Goal: Information Seeking & Learning: Learn about a topic

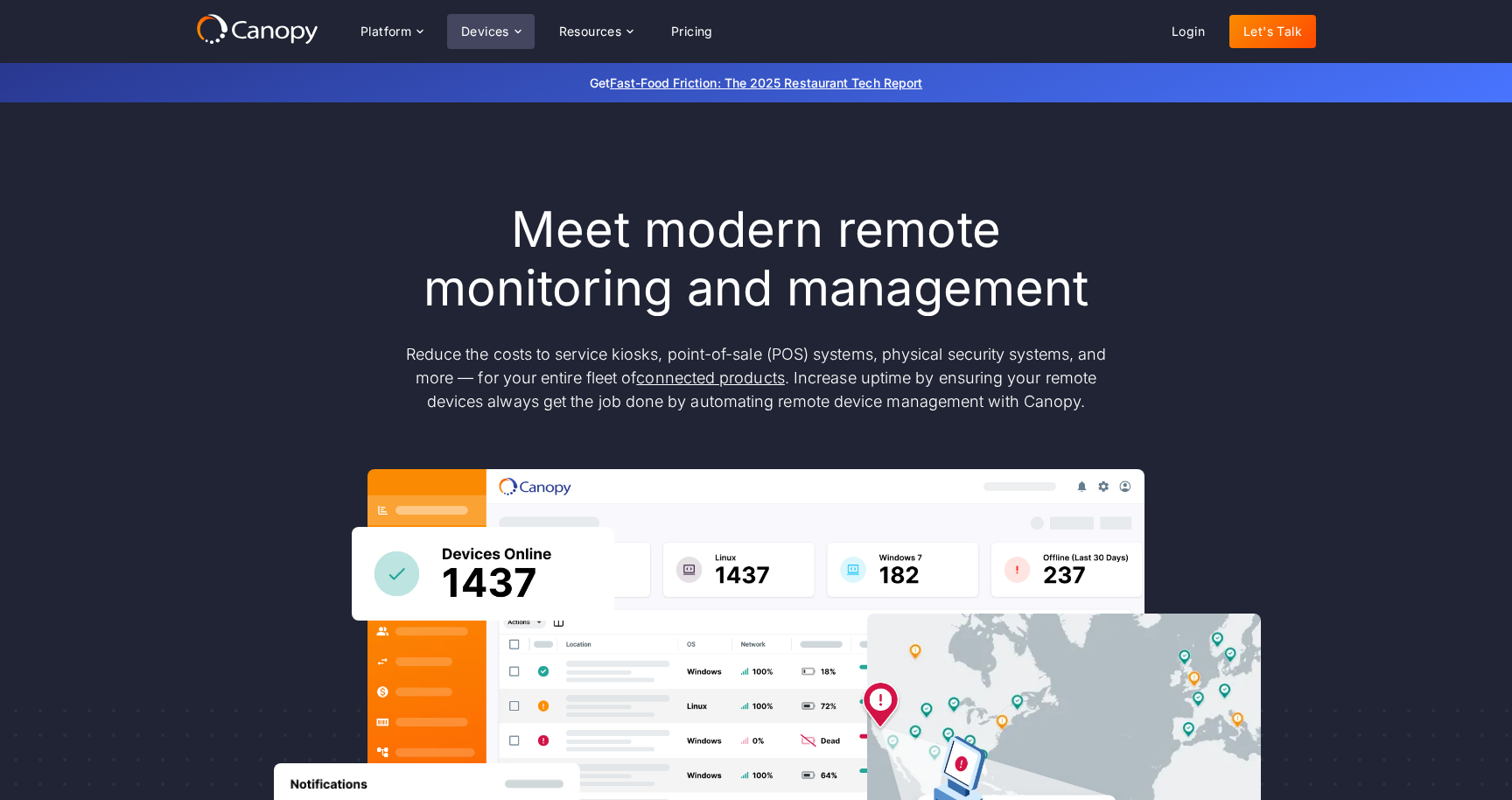
click at [478, 28] on div "Devices" at bounding box center [484, 31] width 48 height 12
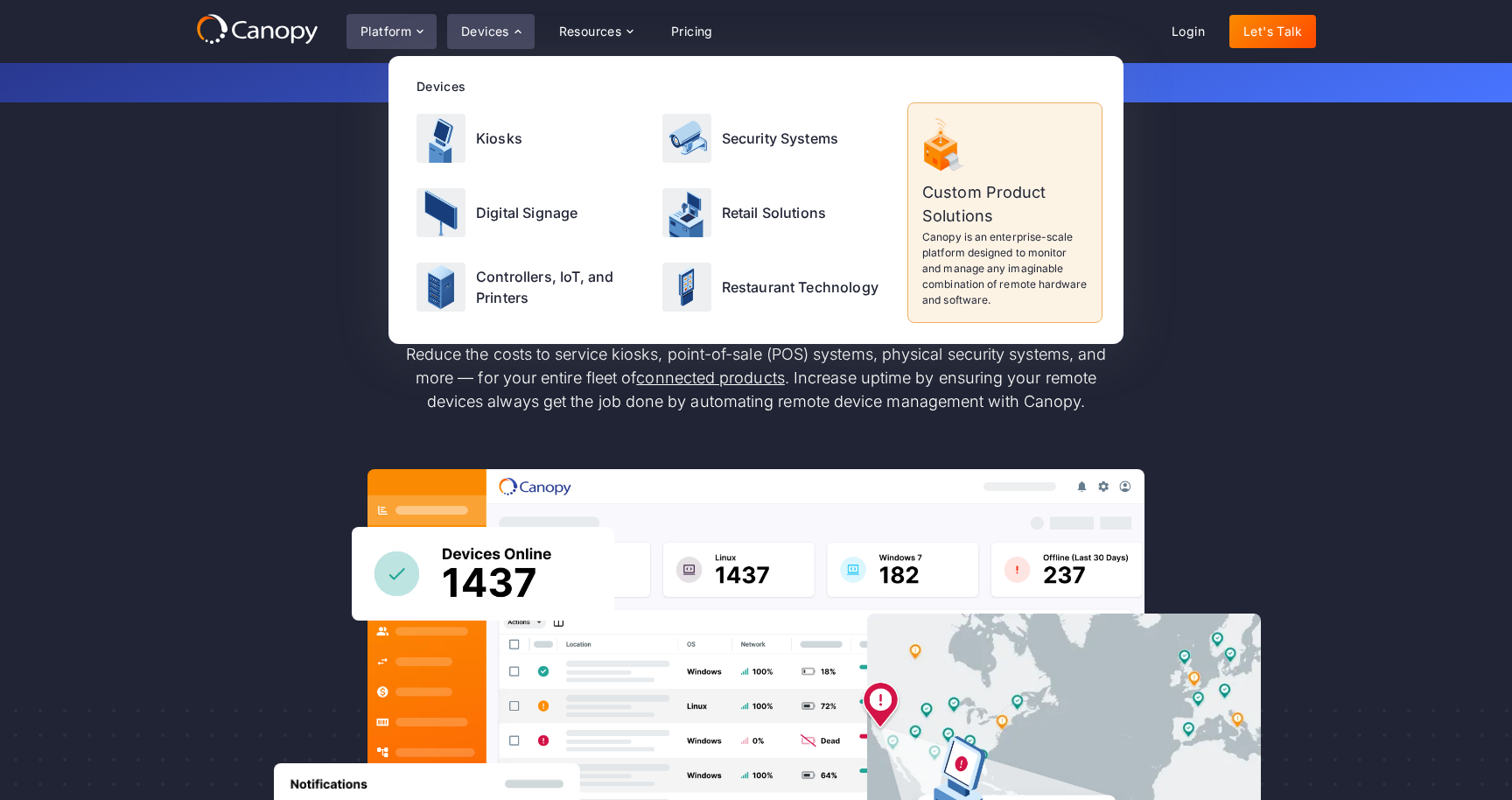
click at [389, 27] on div "Platform" at bounding box center [386, 31] width 51 height 12
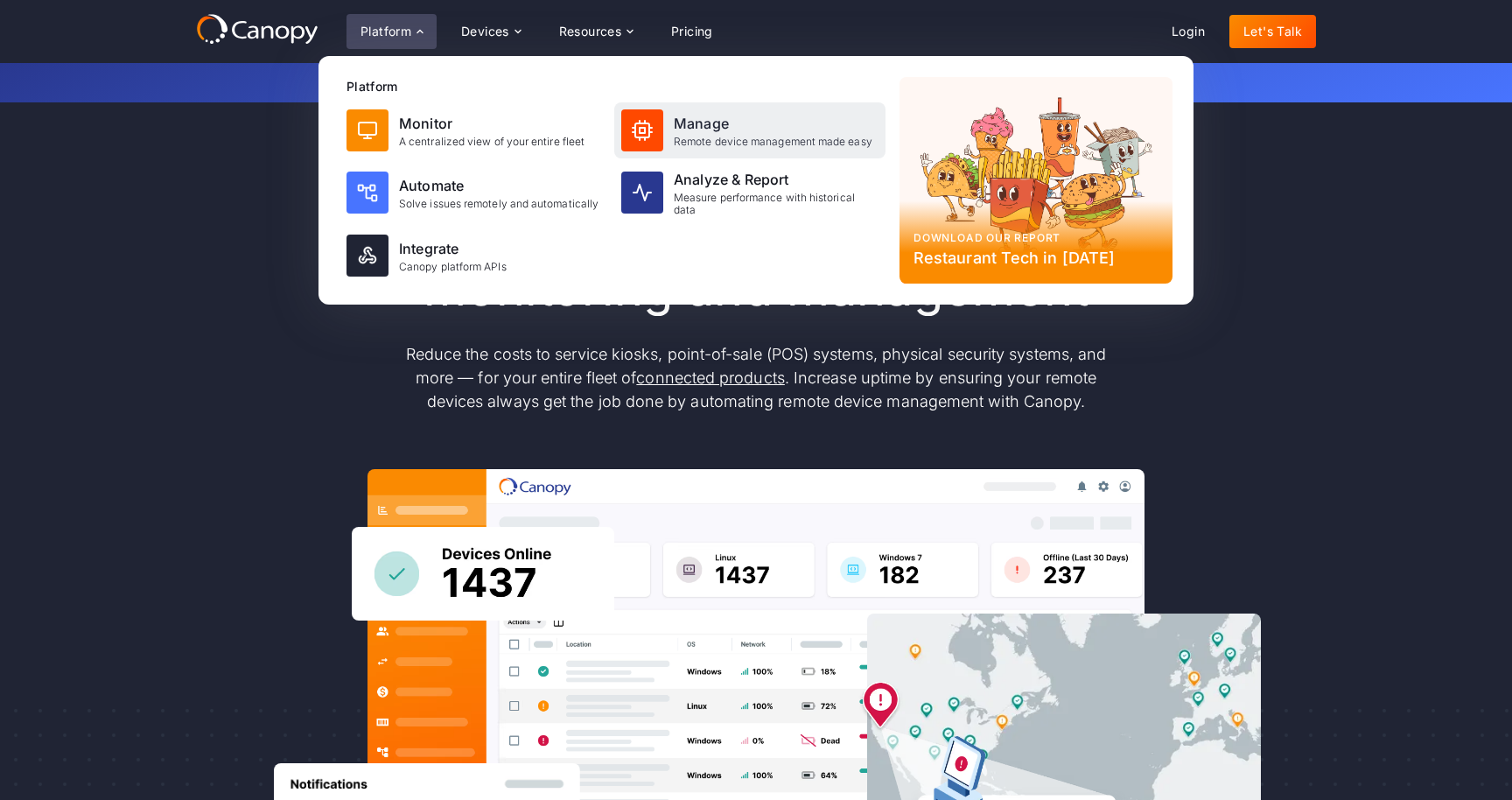
click at [750, 127] on div "Manage" at bounding box center [773, 123] width 198 height 21
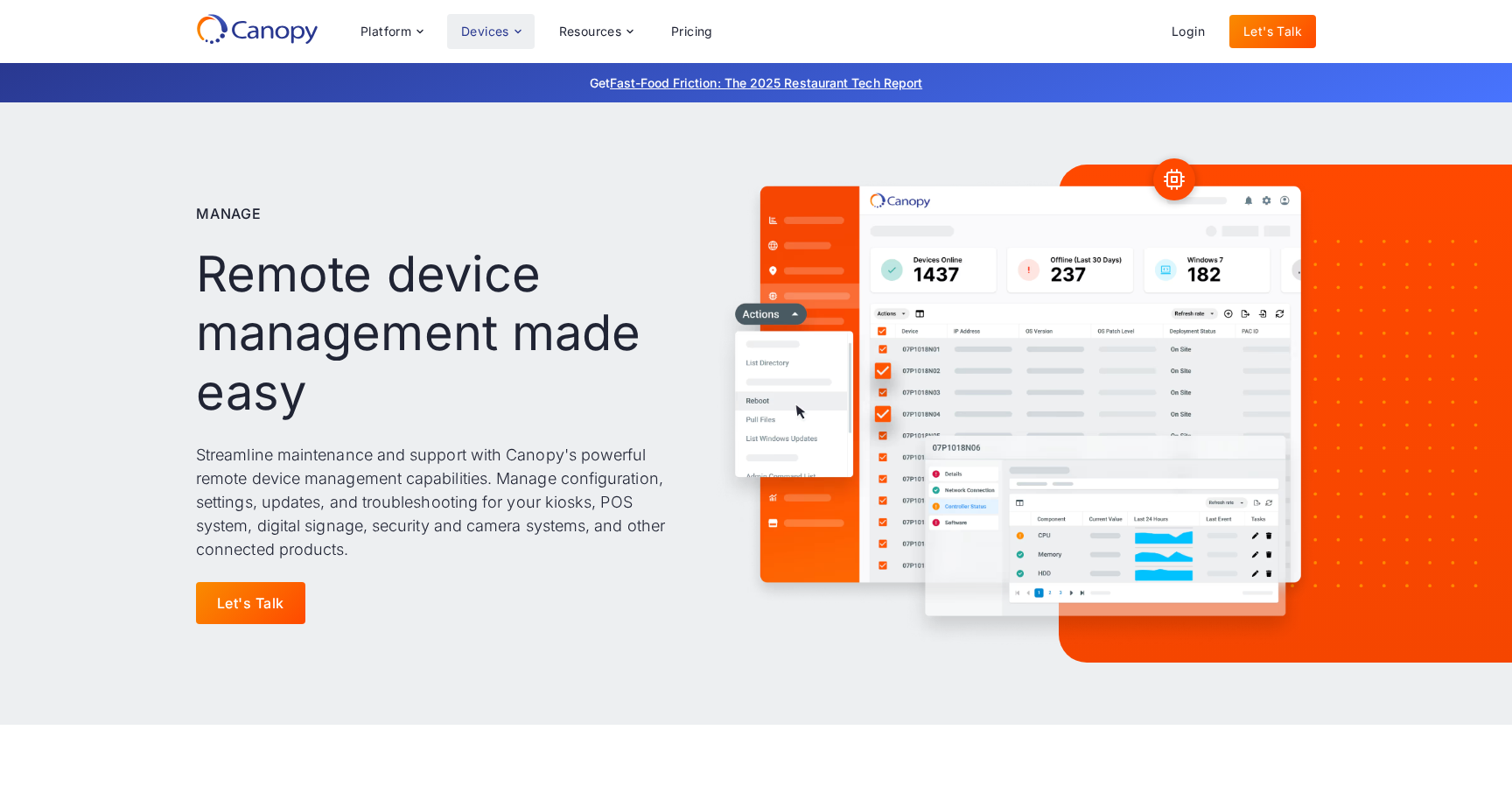
click at [484, 36] on div "Devices" at bounding box center [484, 31] width 48 height 12
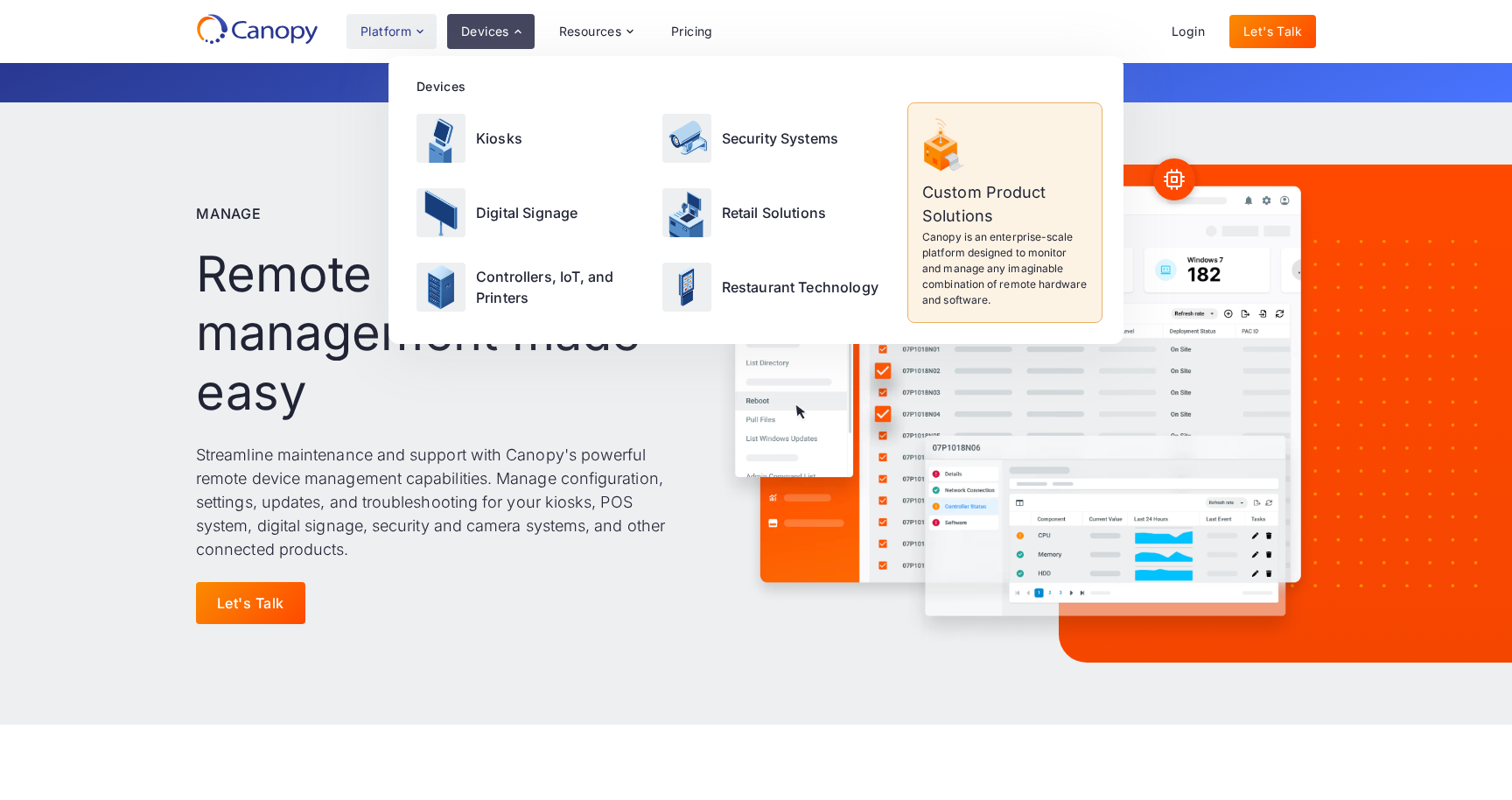
click at [399, 26] on div "Platform" at bounding box center [386, 31] width 51 height 12
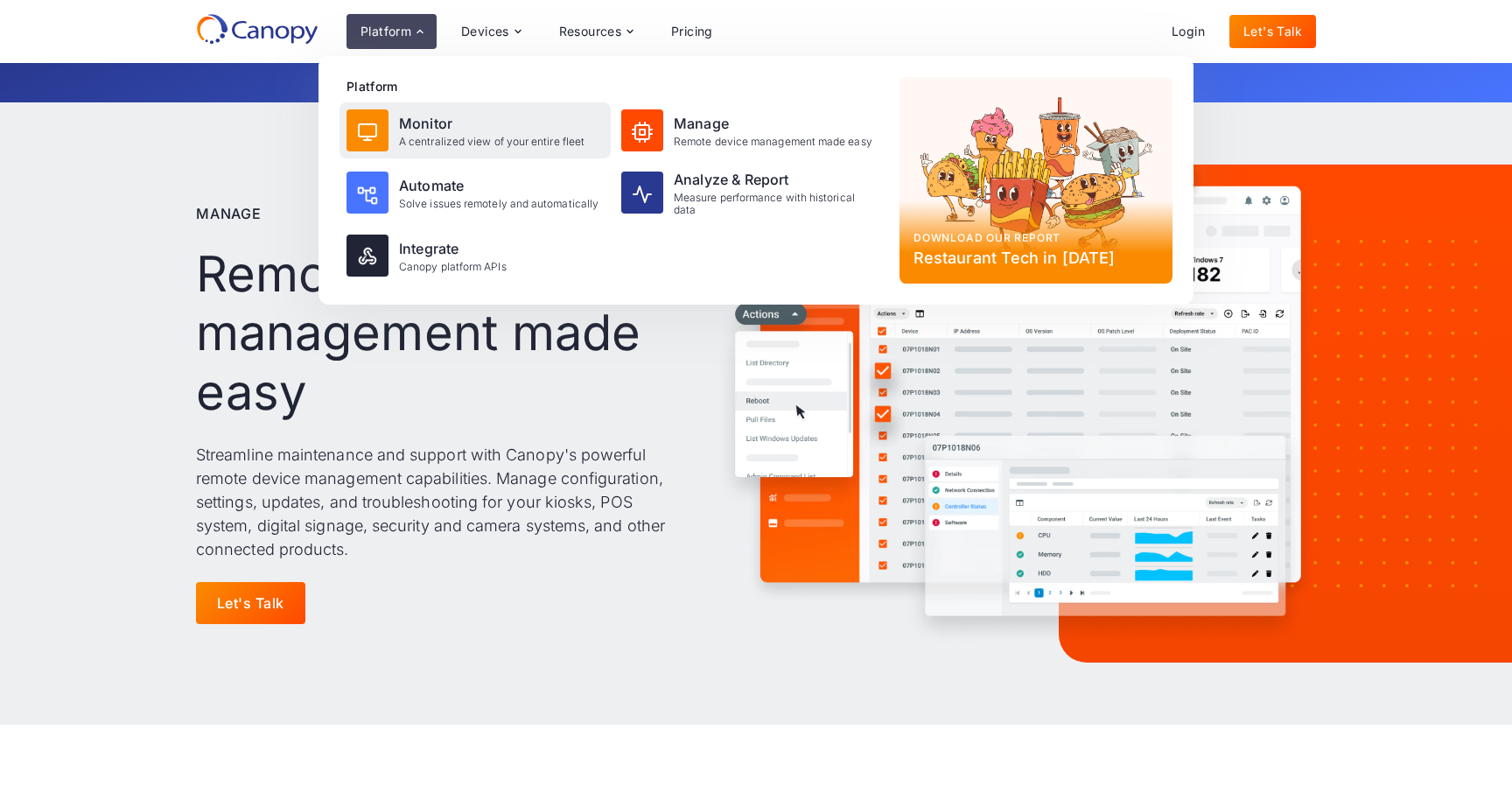
click at [421, 132] on div "Monitor" at bounding box center [491, 123] width 185 height 21
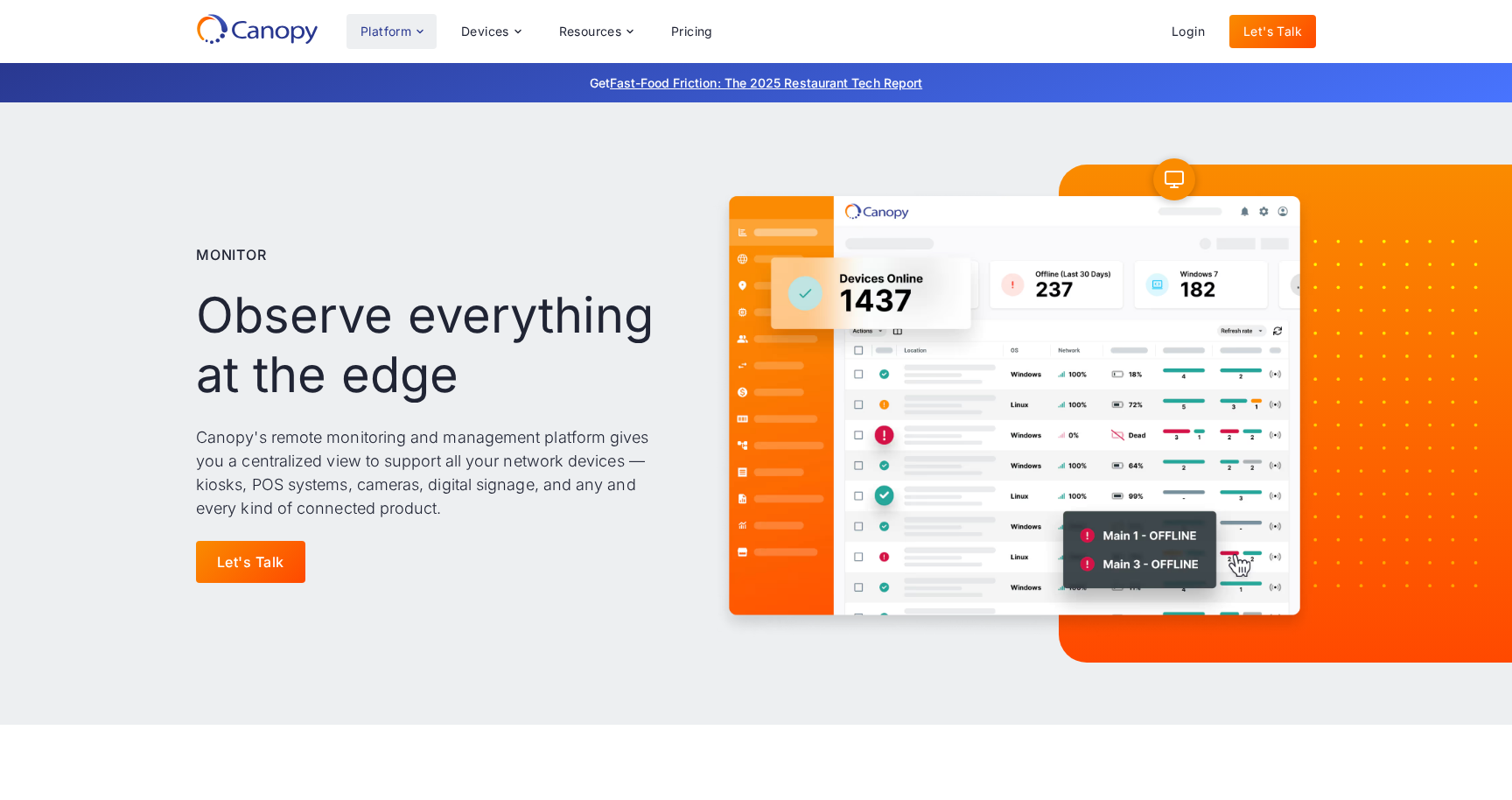
click at [399, 28] on div "Platform" at bounding box center [386, 31] width 51 height 12
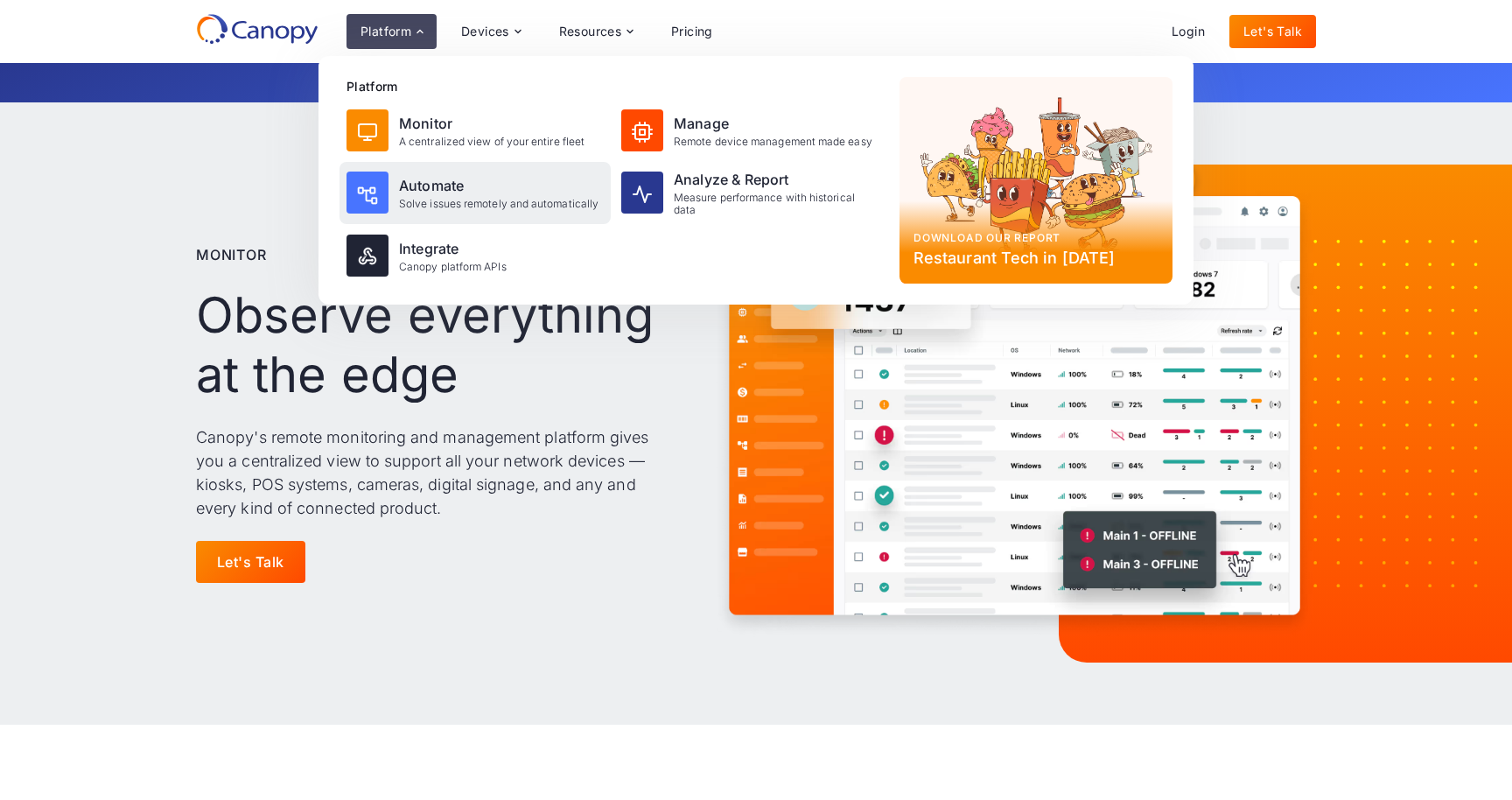
click at [448, 198] on div "Solve issues remotely and automatically" at bounding box center [498, 203] width 199 height 12
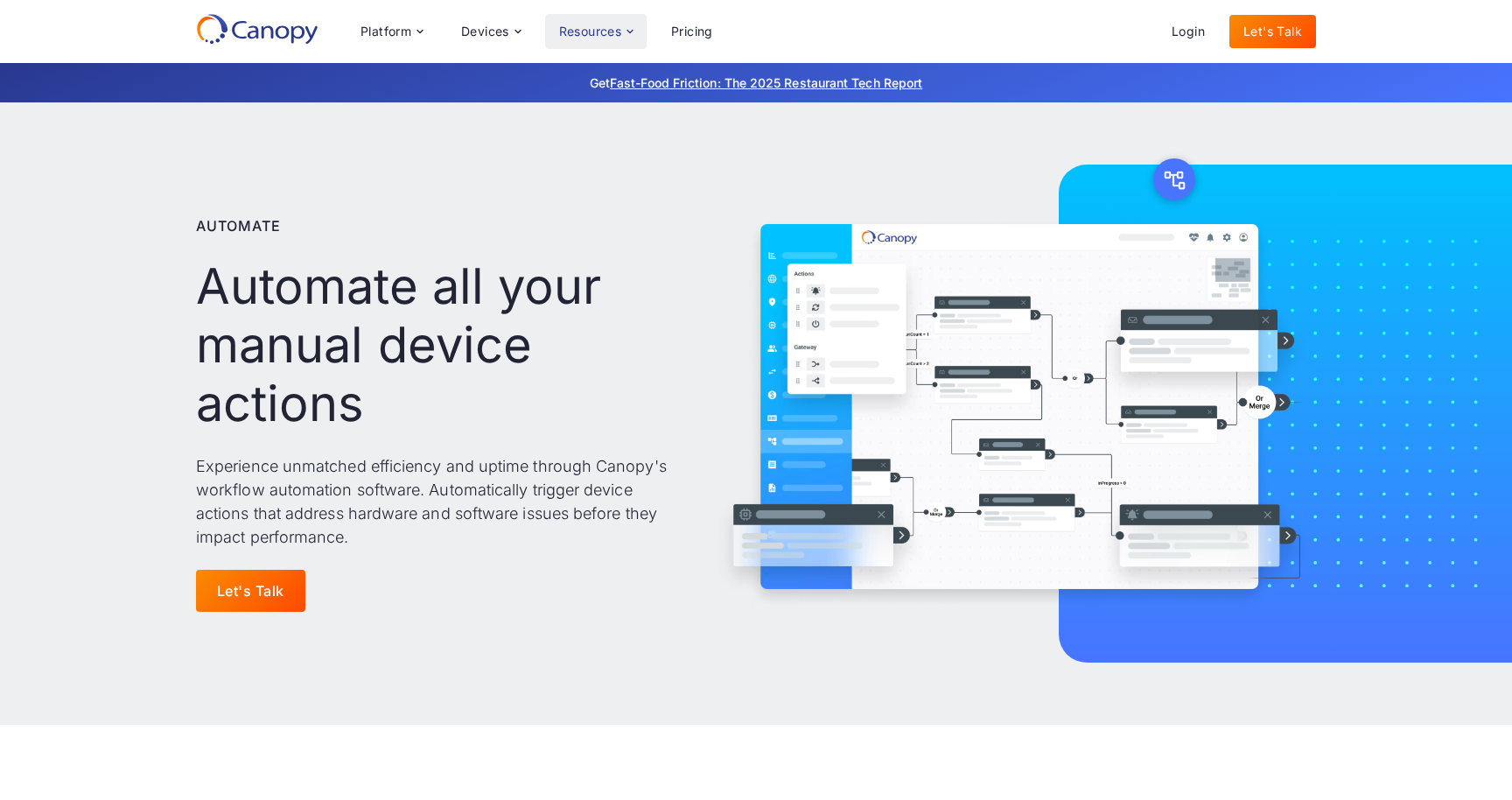
click at [610, 29] on div "Resources" at bounding box center [590, 31] width 63 height 12
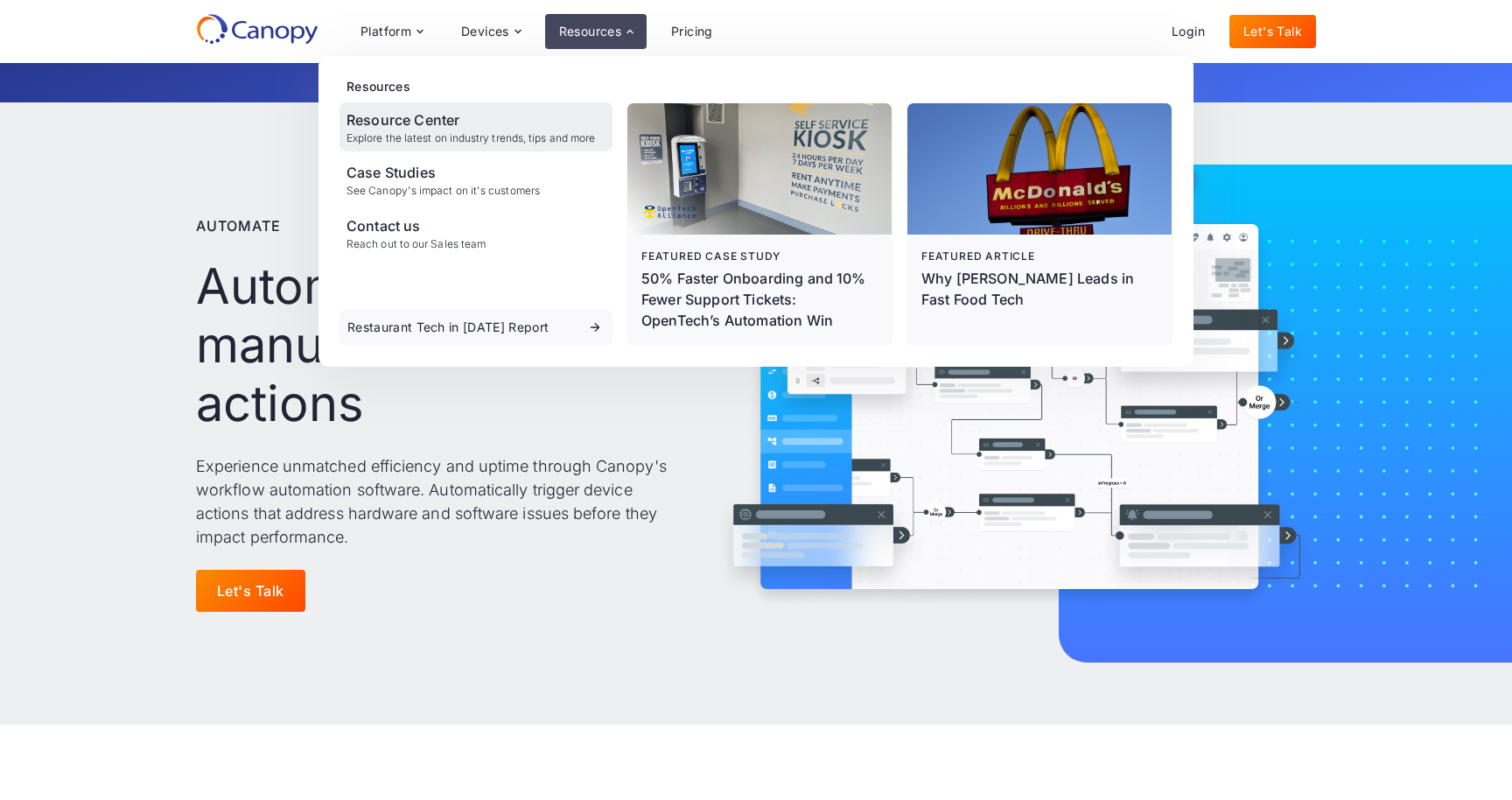
click at [448, 124] on div "Resource Center" at bounding box center [470, 120] width 248 height 21
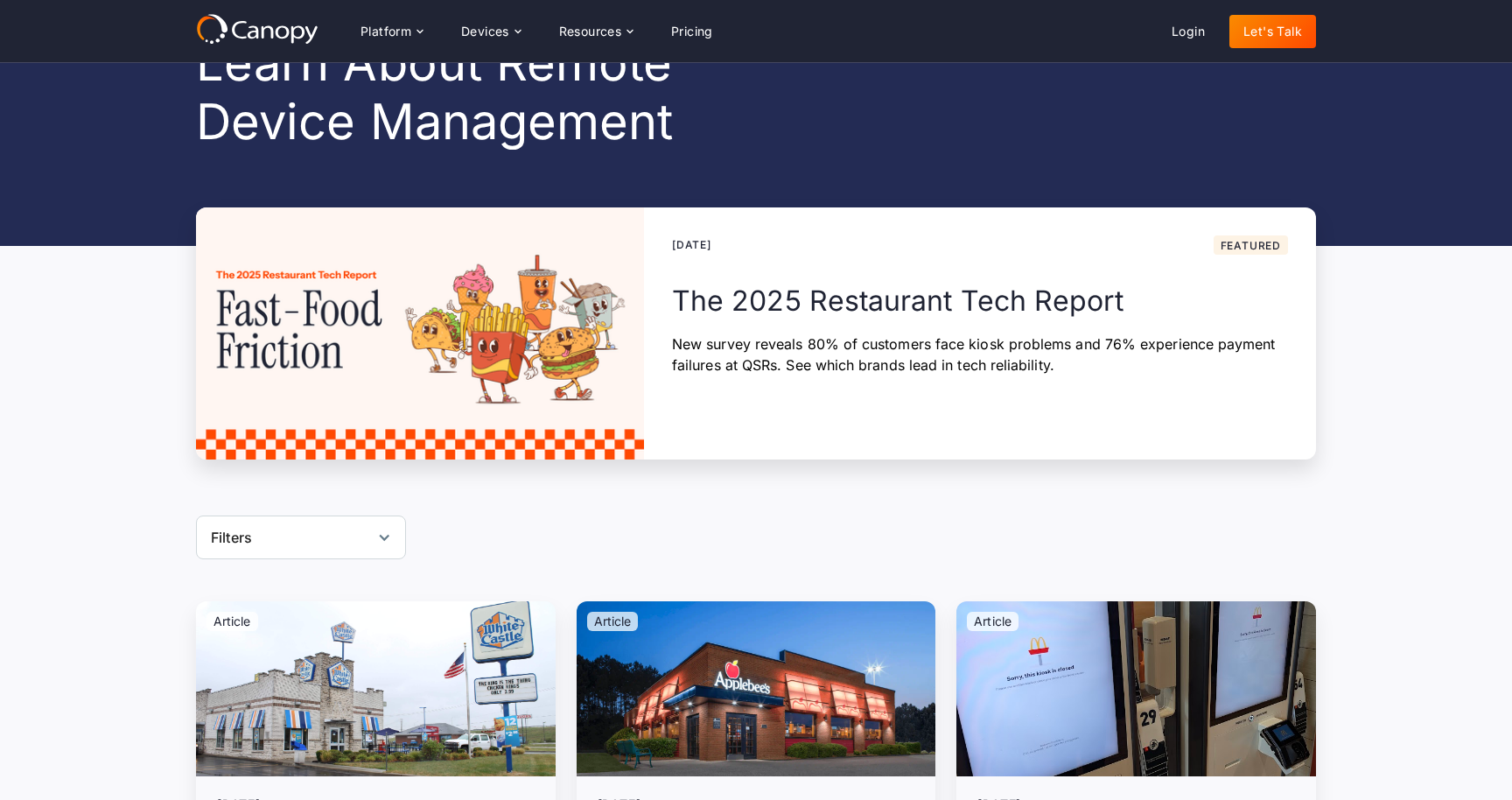
scroll to position [164, 0]
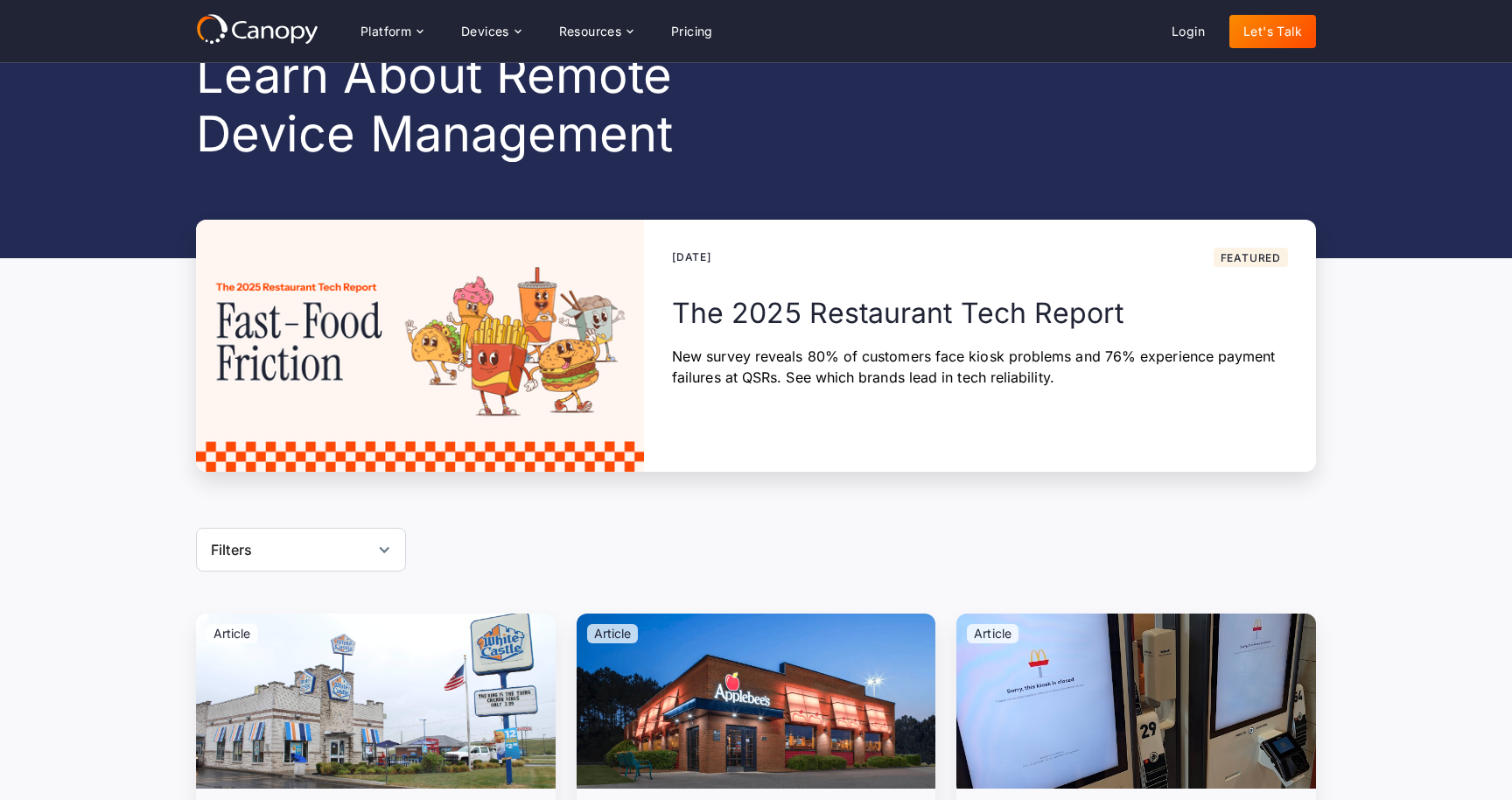
click at [381, 546] on div "Reset" at bounding box center [383, 549] width 14 height 14
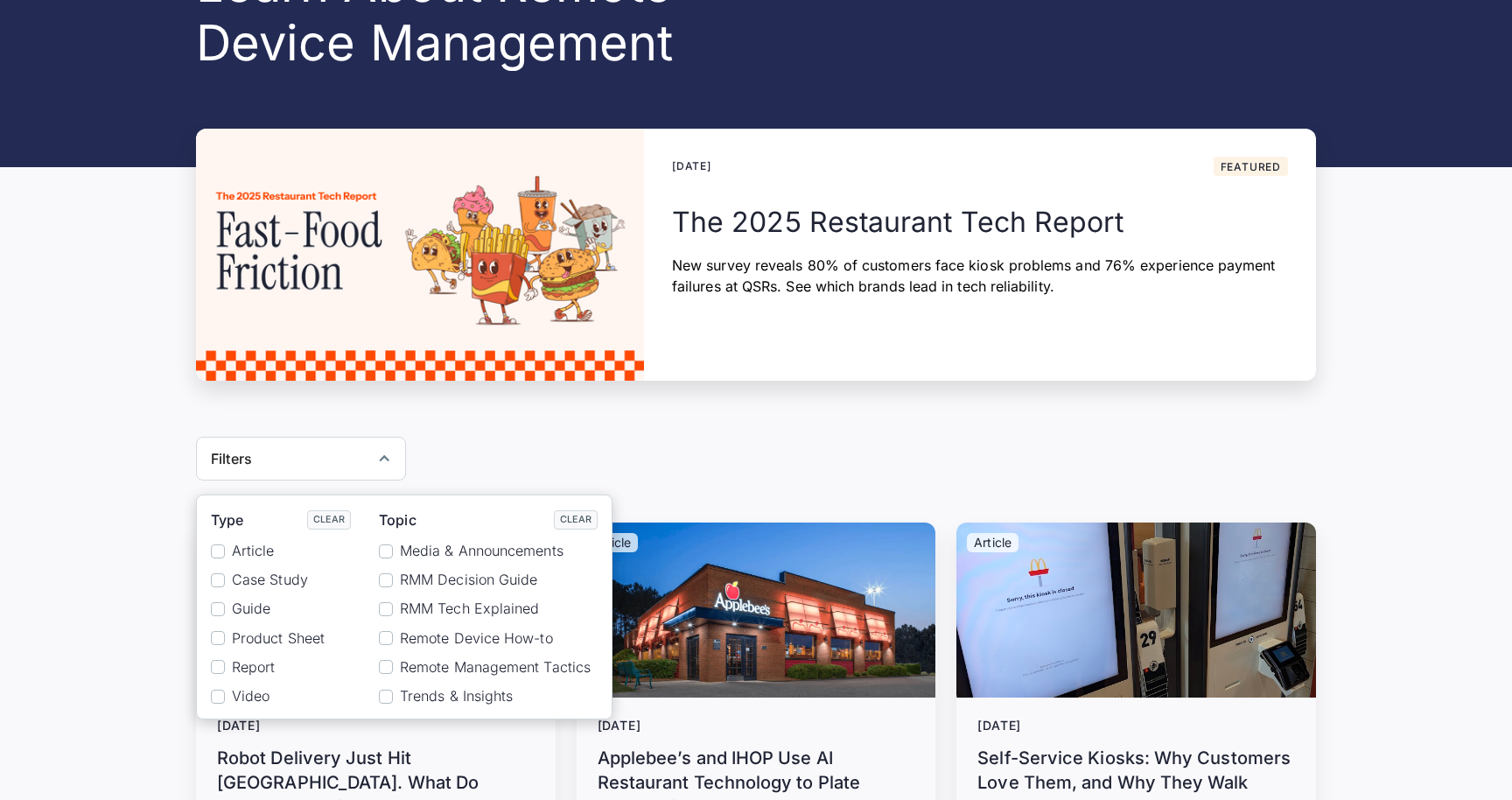
scroll to position [322, 0]
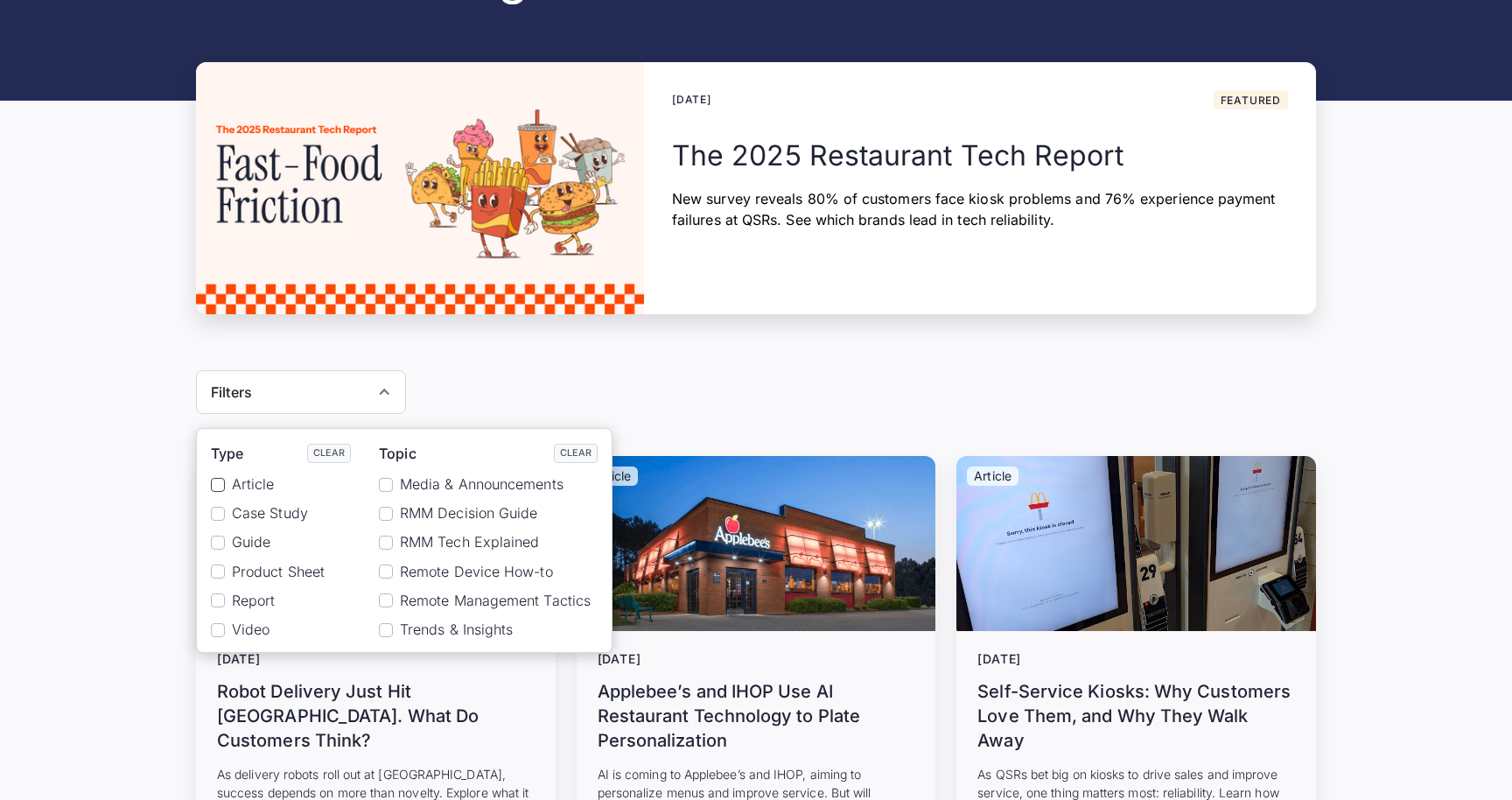
click at [220, 482] on div "Reset" at bounding box center [217, 485] width 14 height 14
click at [218, 516] on div "Reset" at bounding box center [217, 513] width 14 height 14
click at [387, 509] on div "Reset" at bounding box center [385, 513] width 14 height 14
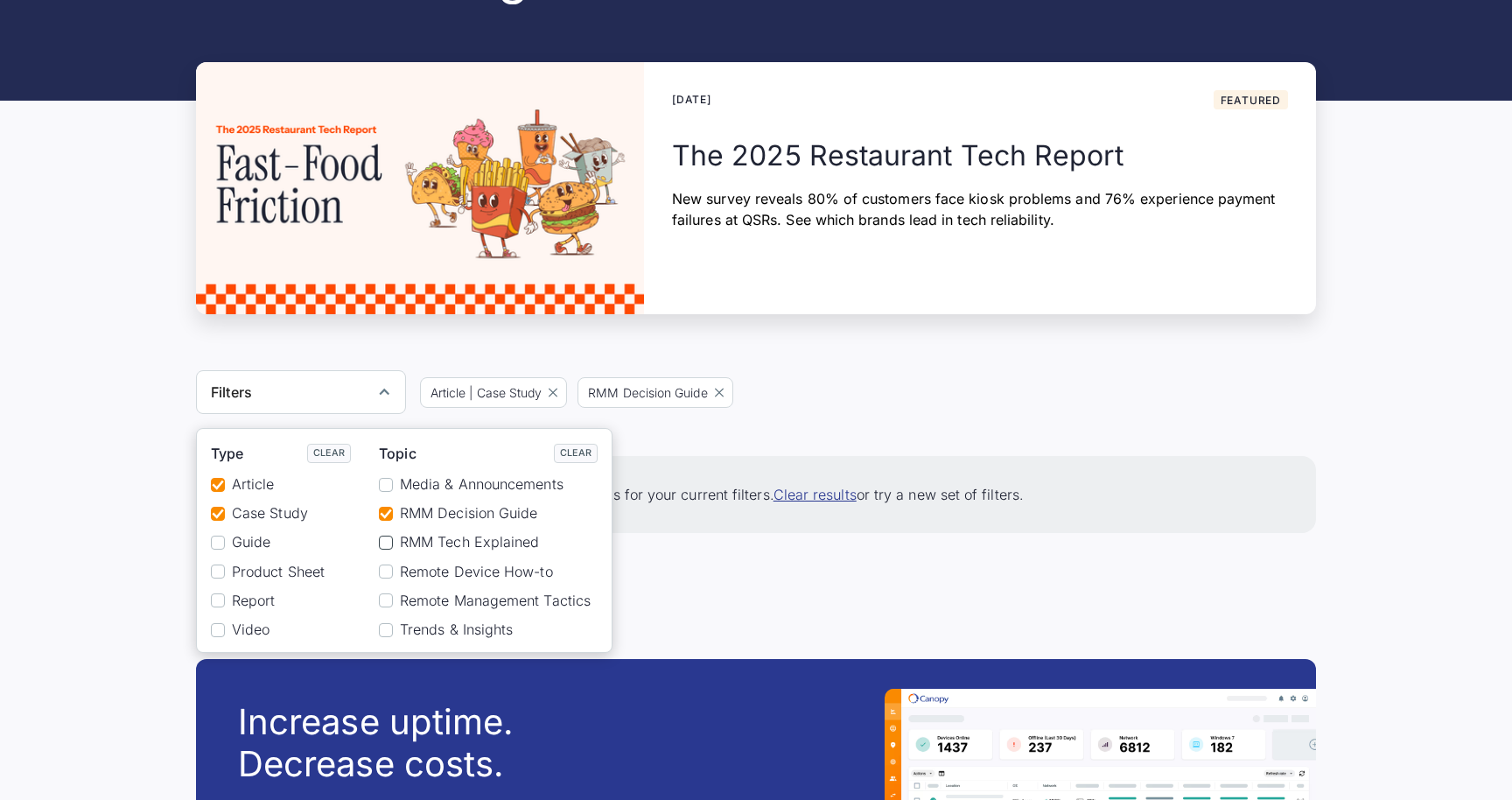
click at [387, 540] on div "Reset" at bounding box center [385, 542] width 14 height 14
click at [386, 573] on div "Reset" at bounding box center [385, 570] width 14 height 14
click at [577, 454] on link "Clear" at bounding box center [575, 453] width 43 height 19
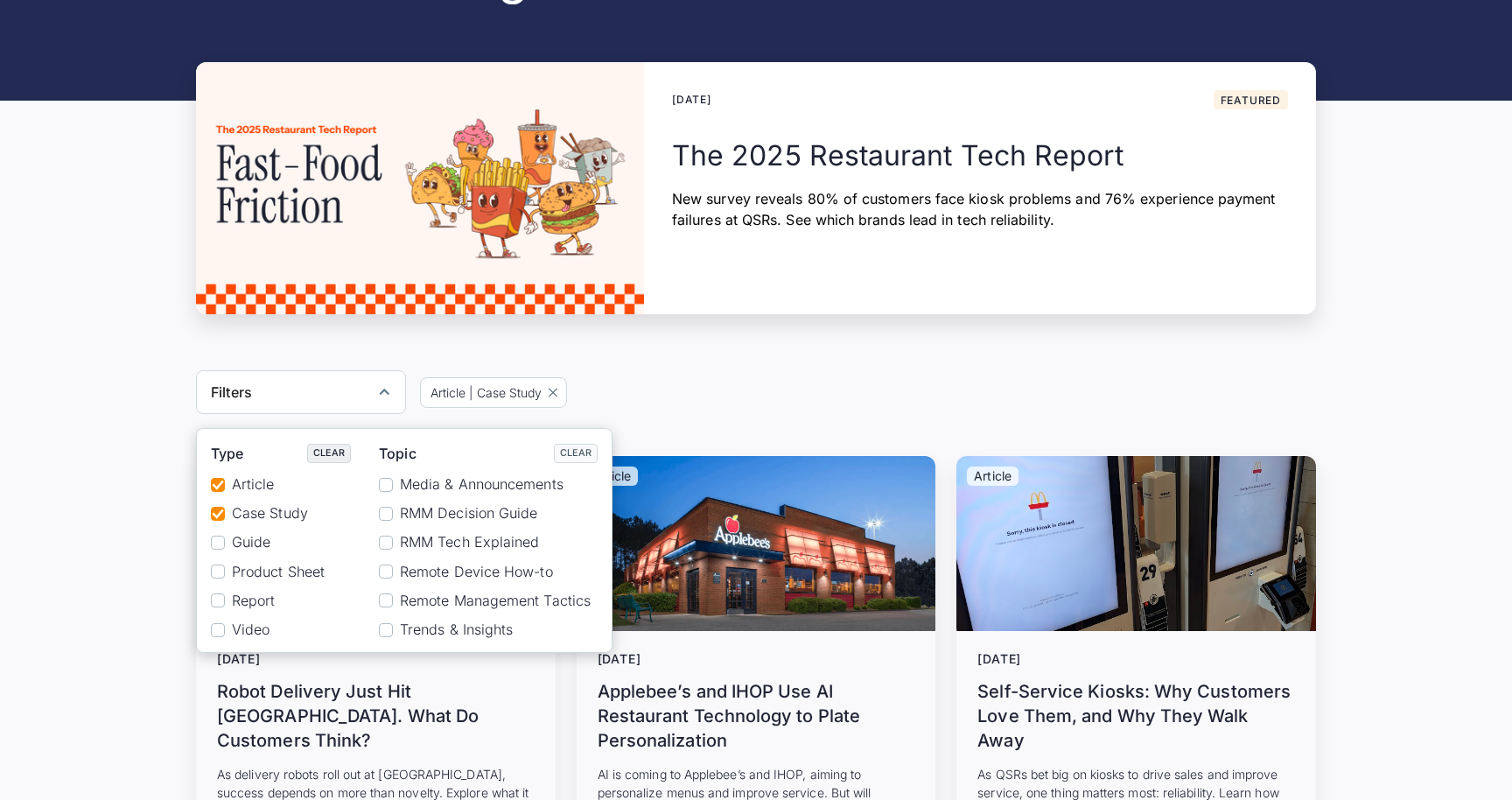
click at [331, 452] on link "Clear" at bounding box center [329, 453] width 43 height 19
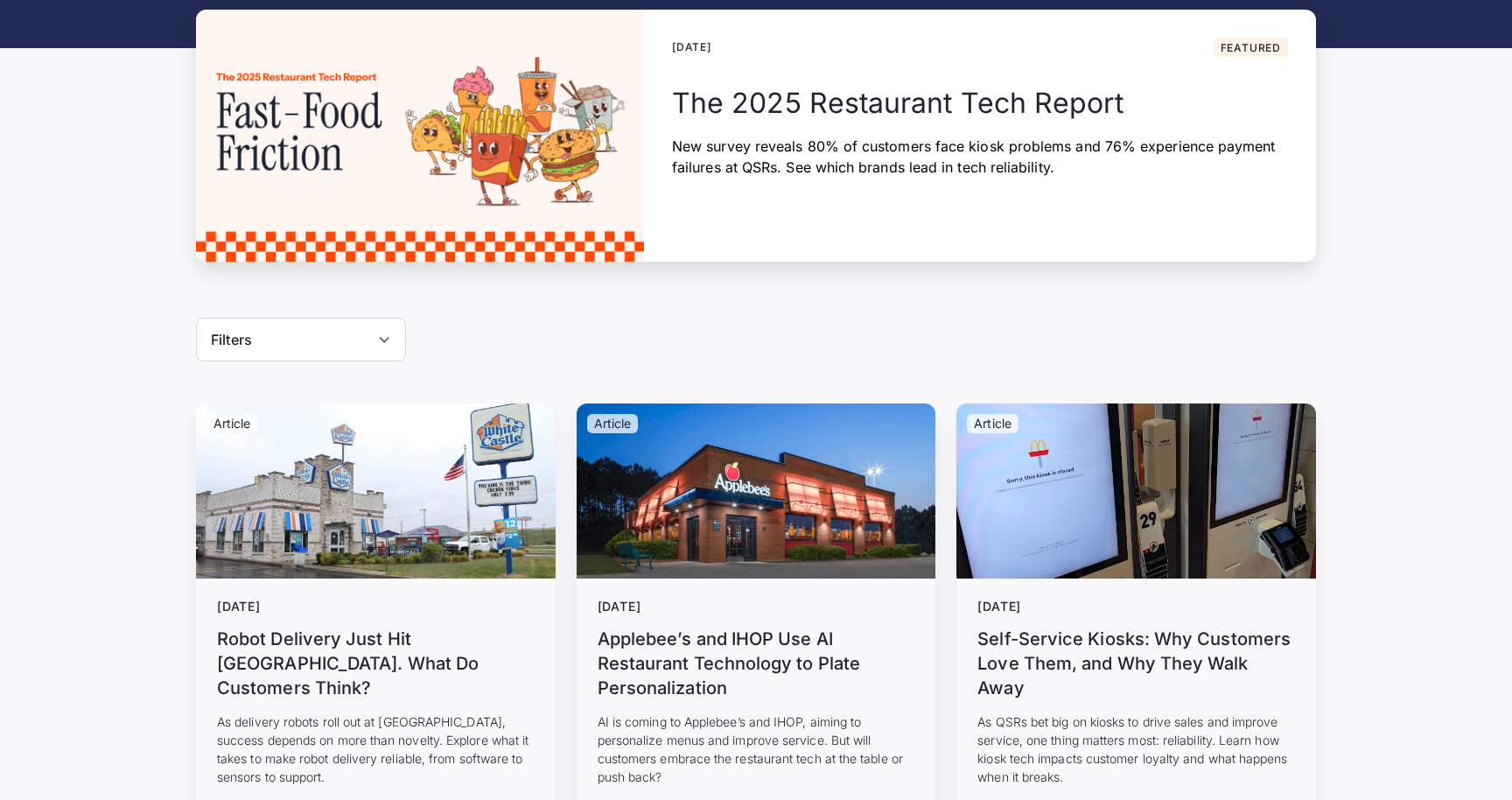
scroll to position [380, 0]
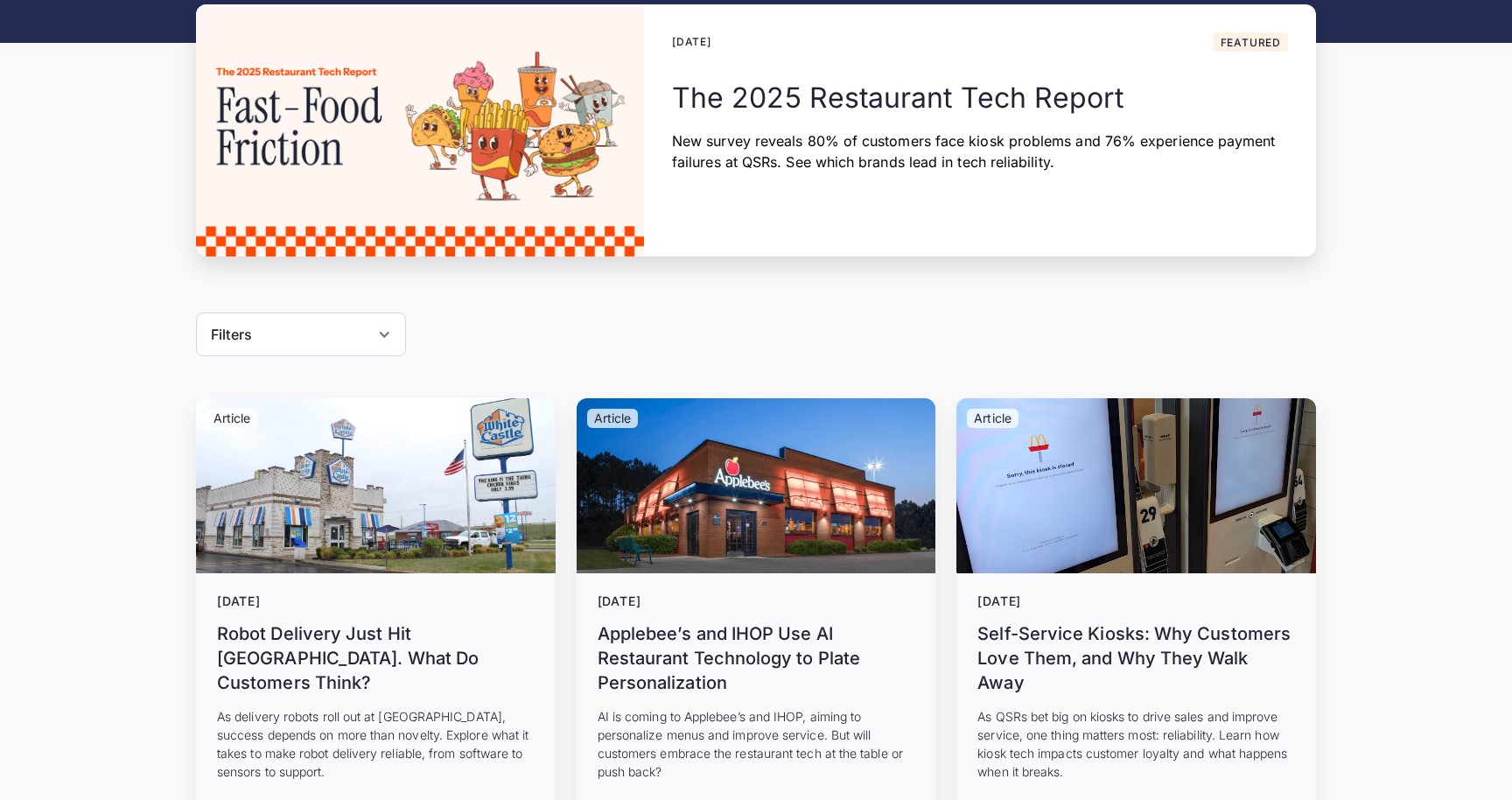
click at [379, 335] on div "Reset" at bounding box center [383, 333] width 14 height 14
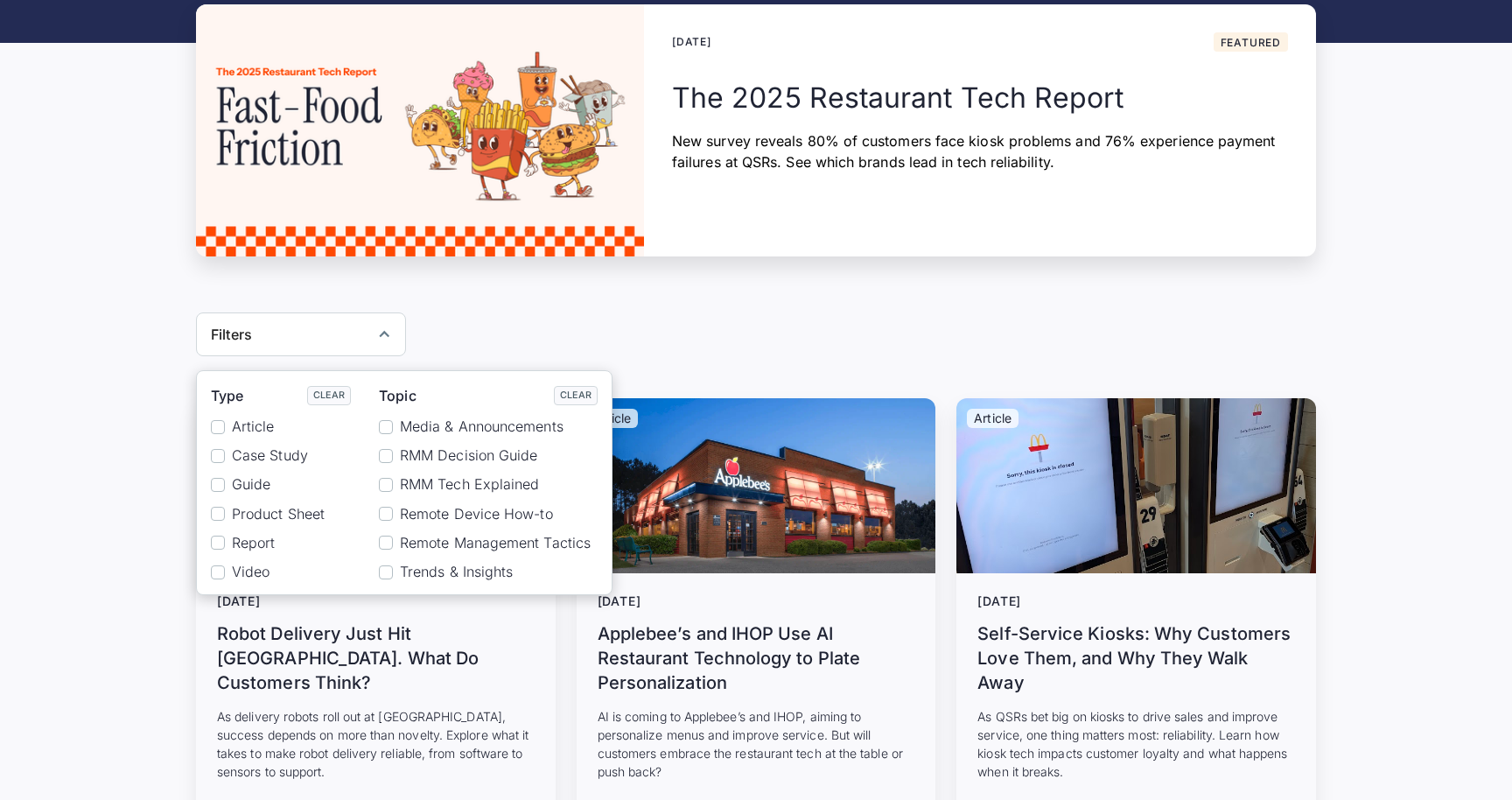
click at [531, 319] on div "Filters Type Clear Article Case Study Guide Product Sheet Report Video Topic Cl…" at bounding box center [756, 334] width 1120 height 43
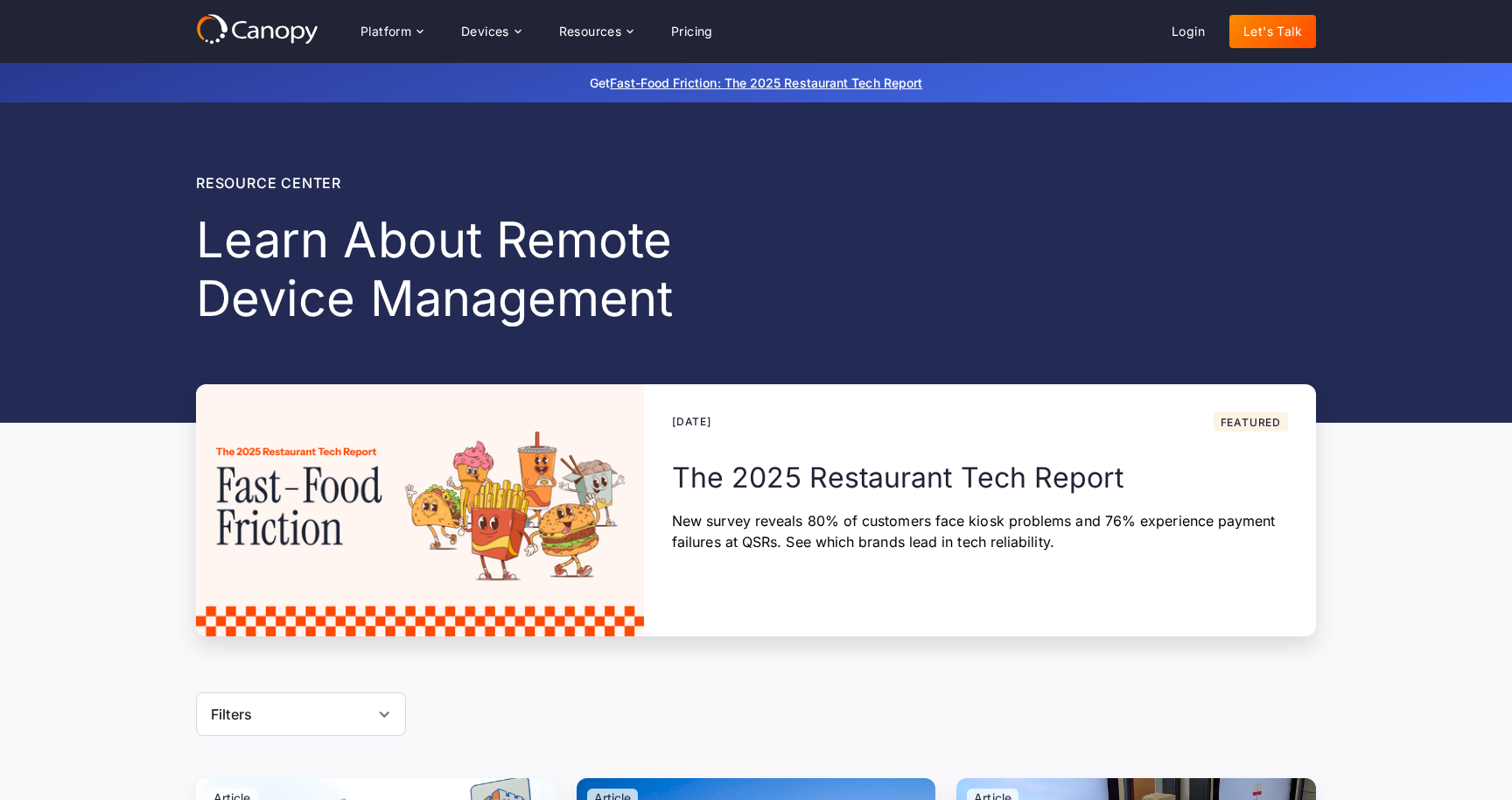
scroll to position [0, 0]
click at [698, 485] on h2 "The 2025 Restaurant Tech Report" at bounding box center [979, 477] width 616 height 37
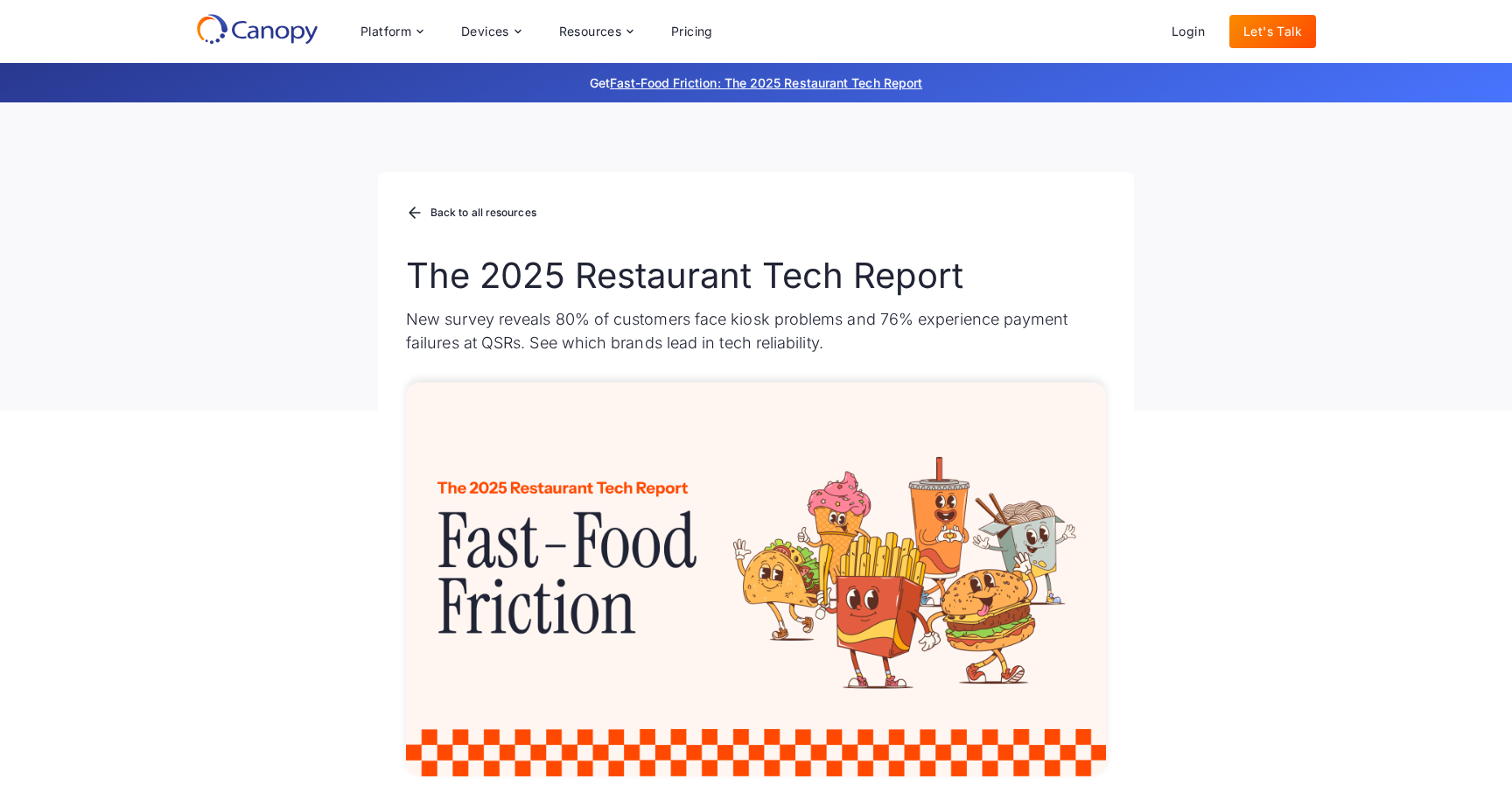
click at [284, 29] on icon at bounding box center [257, 28] width 123 height 31
